Goal: Find specific page/section: Find specific page/section

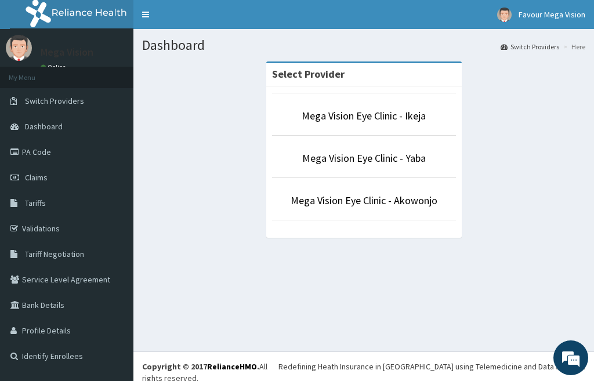
click at [380, 146] on li "Mega Vision Eye Clinic - Yaba" at bounding box center [364, 156] width 184 height 43
click at [385, 161] on link "Mega Vision Eye Clinic - Yaba" at bounding box center [364, 157] width 124 height 13
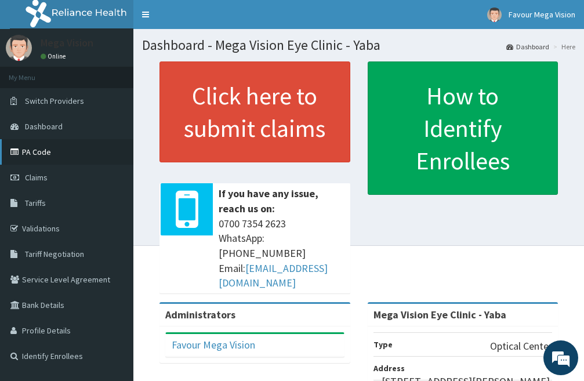
click at [62, 147] on link "PA Code" at bounding box center [66, 152] width 133 height 26
click at [61, 146] on link "PA Code" at bounding box center [66, 152] width 133 height 26
